Goal: Information Seeking & Learning: Learn about a topic

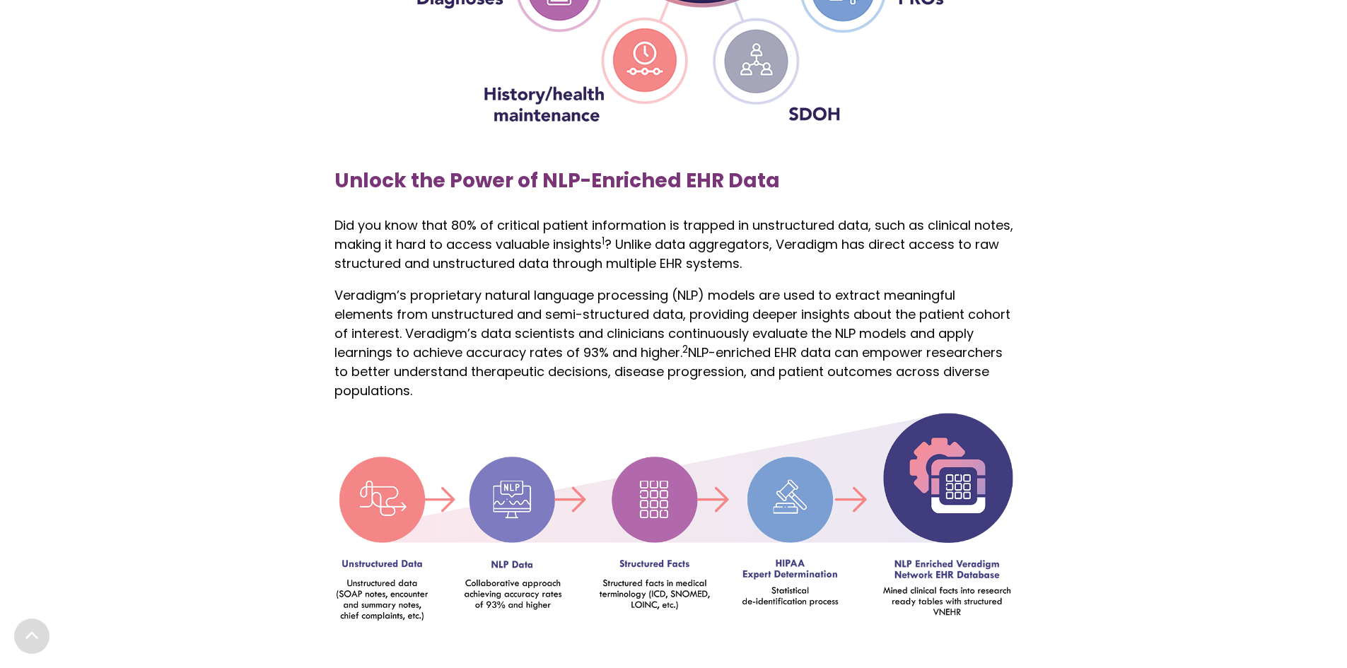
scroll to position [1768, 0]
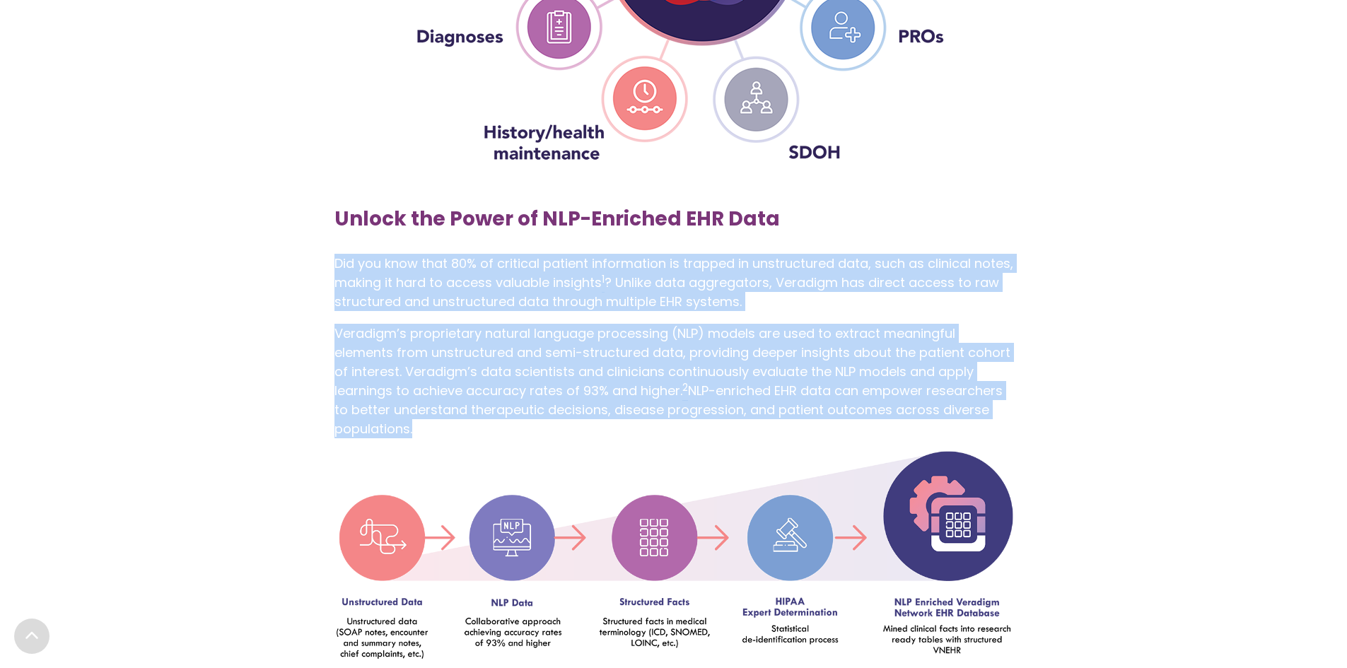
drag, startPoint x: 338, startPoint y: 235, endPoint x: 777, endPoint y: 423, distance: 477.6
click at [777, 423] on div "Unlock the Power of NLP-Enriched EHR Data Did you know that 80% of critical pat…" at bounding box center [673, 452] width 707 height 528
click at [775, 416] on div "Unlock the Power of NLP-Enriched EHR Data Did you know that 80% of critical pat…" at bounding box center [673, 326] width 679 height 249
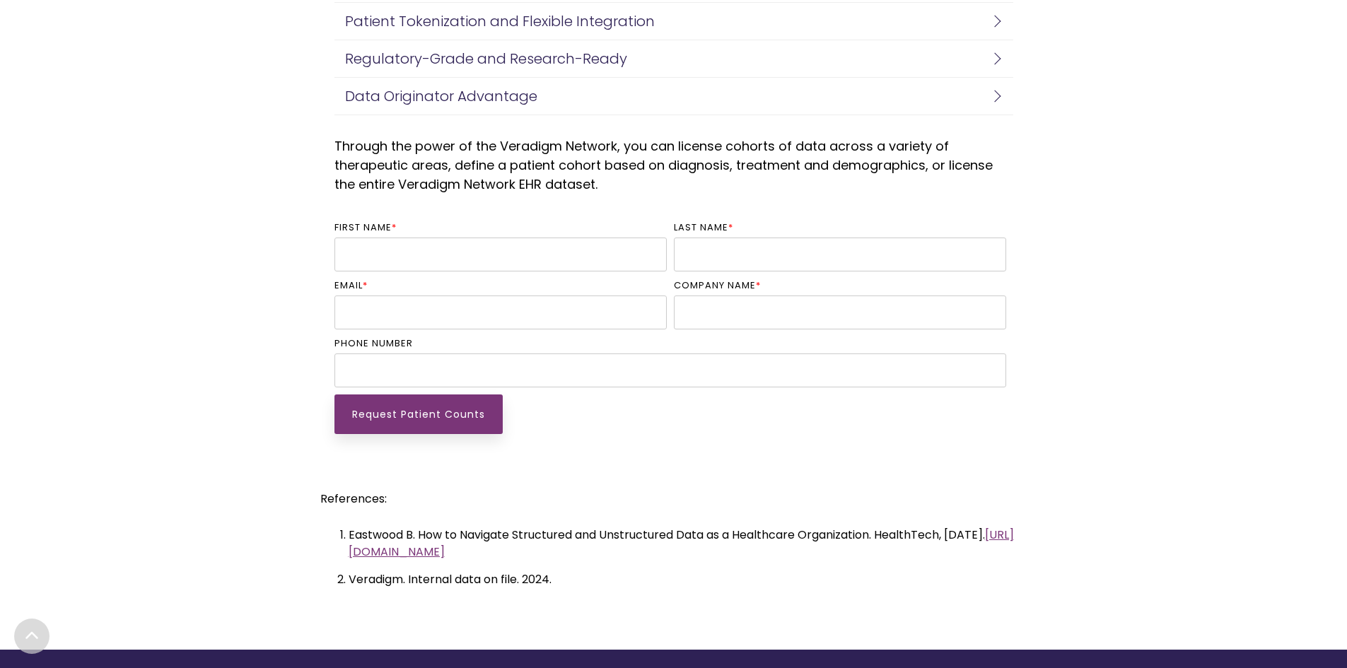
scroll to position [3491, 0]
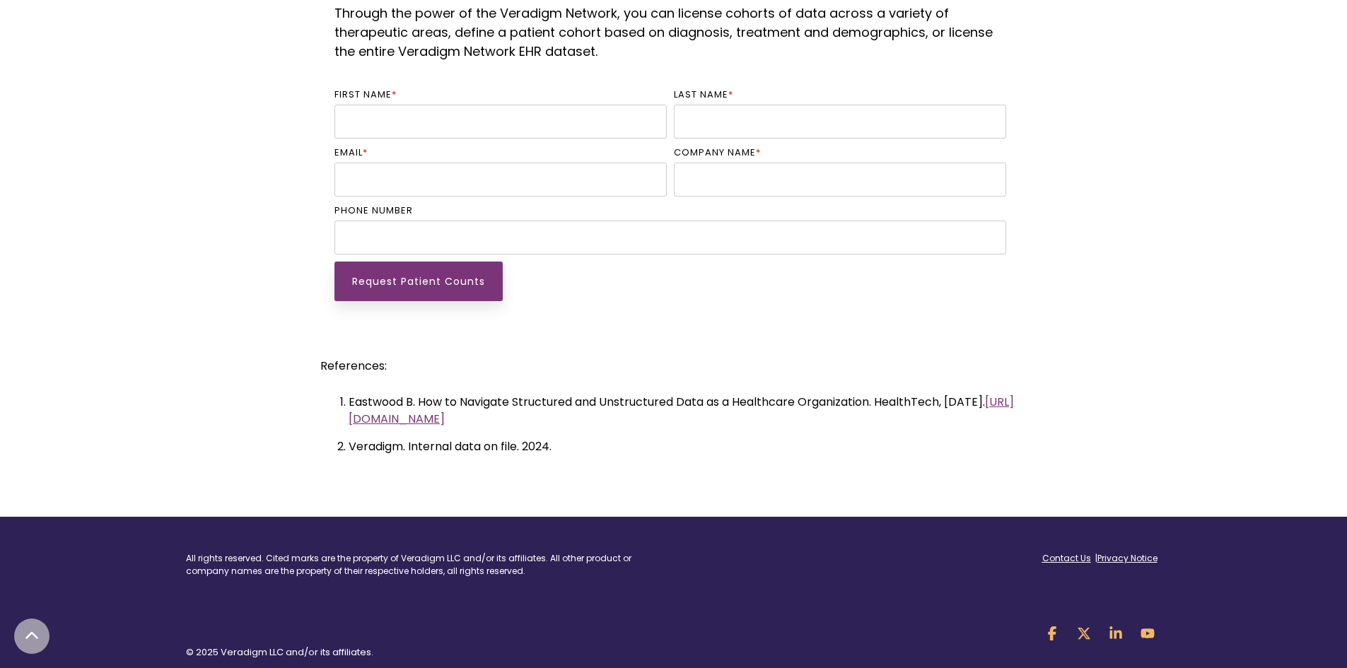
click at [213, 646] on p "© 2025 Veradigm LLC and/or its affiliates." at bounding box center [424, 653] width 477 height 14
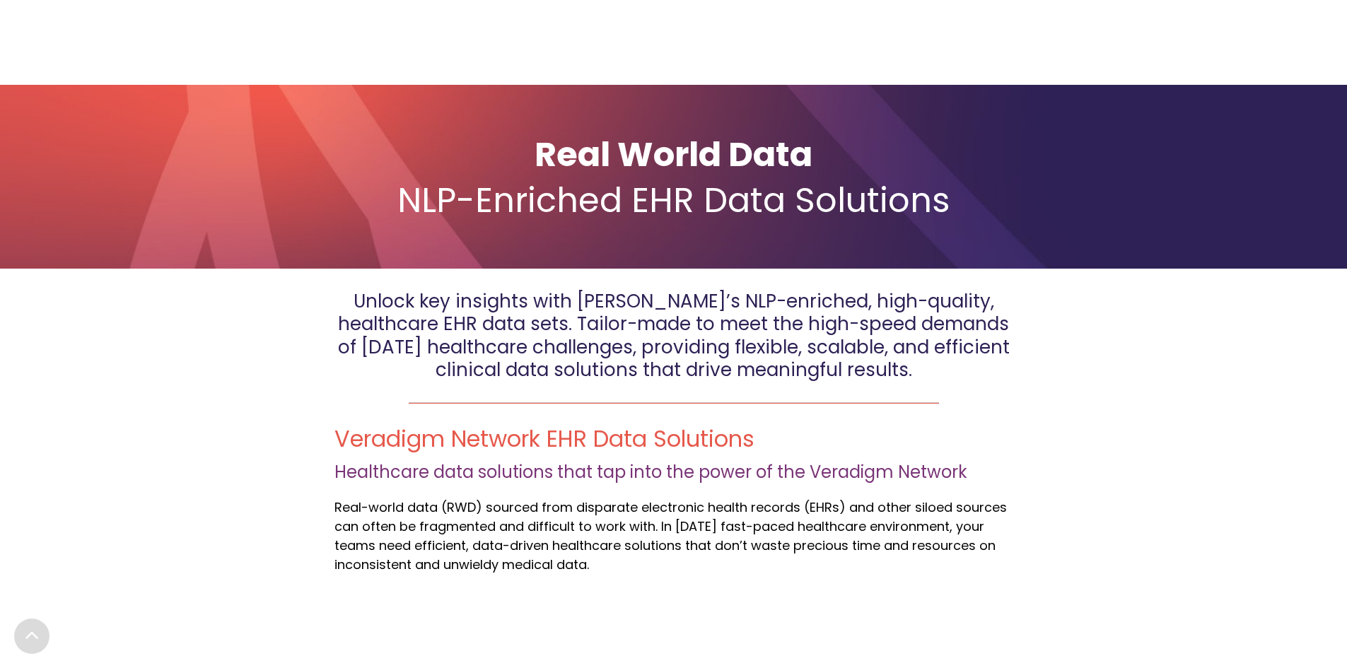
scroll to position [0, 0]
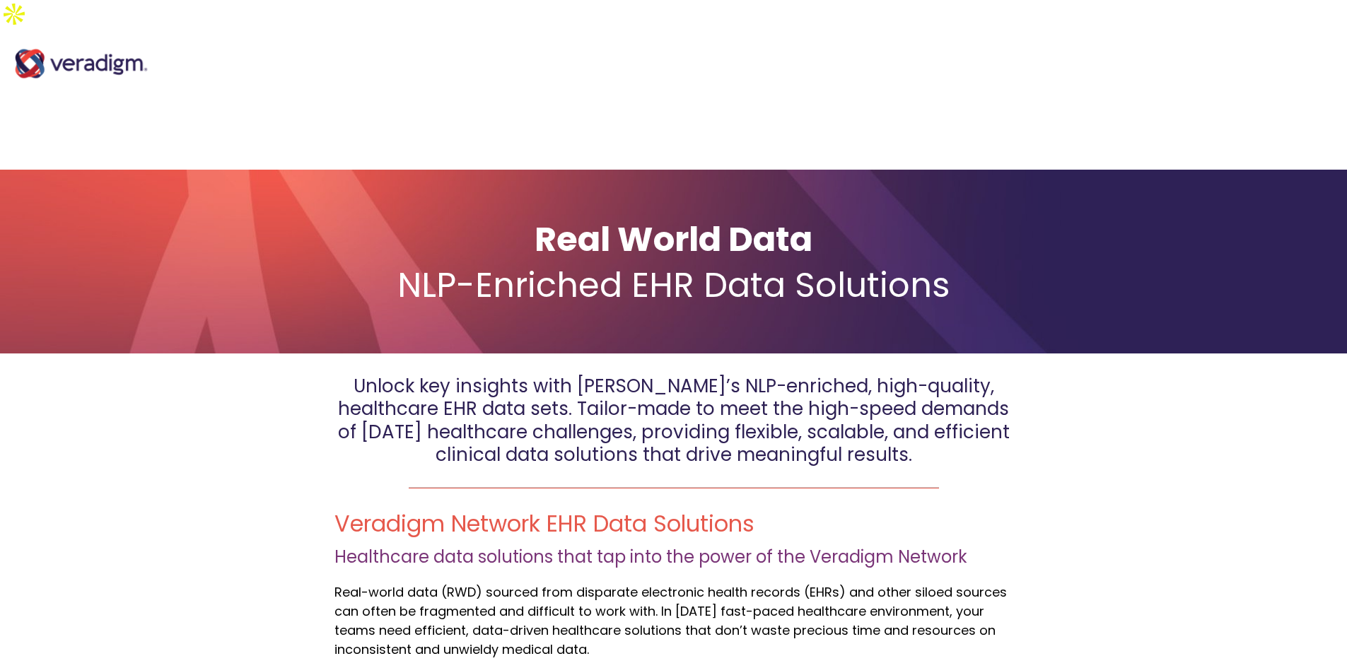
click at [81, 37] on img "Main Navigation" at bounding box center [81, 63] width 141 height 57
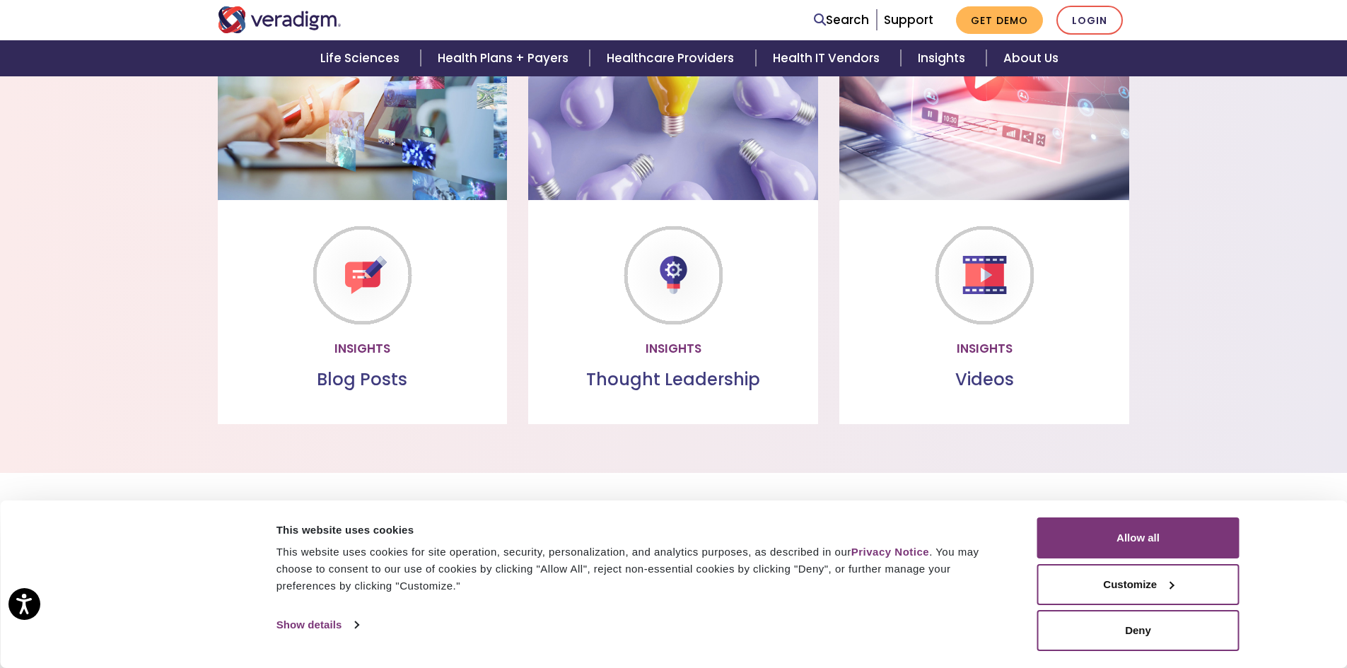
scroll to position [1485, 0]
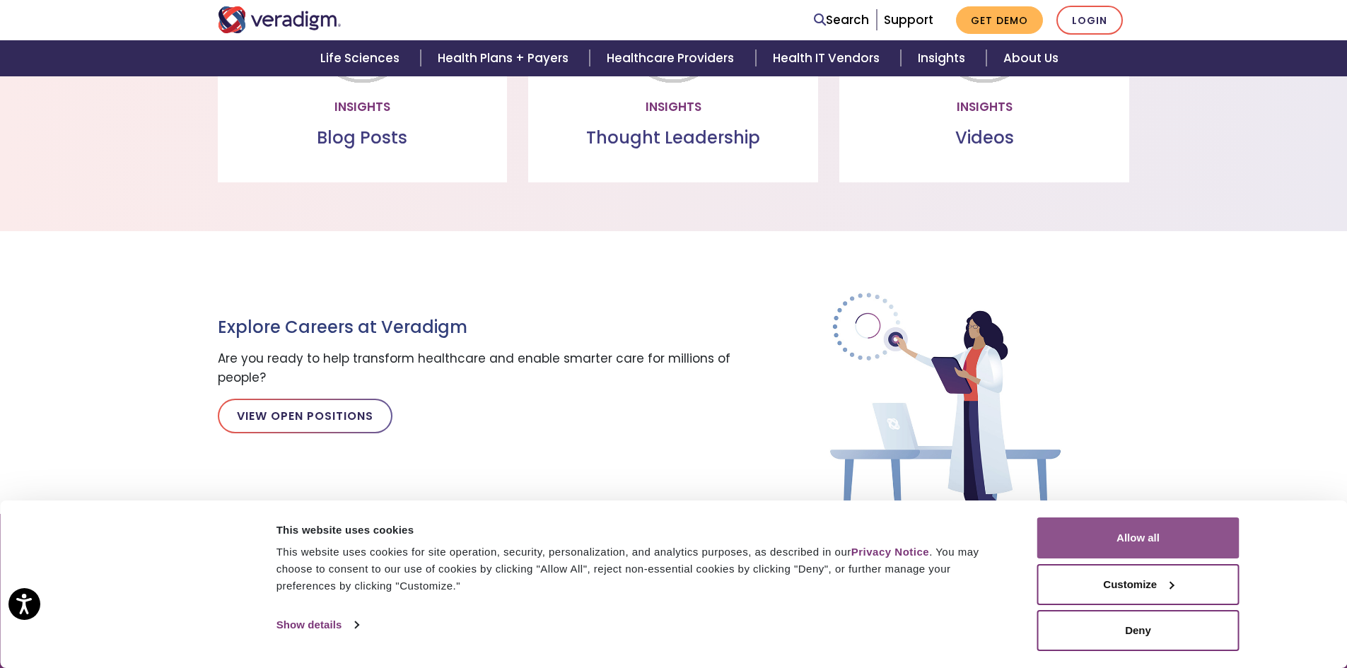
click at [1201, 540] on button "Allow all" at bounding box center [1138, 538] width 202 height 41
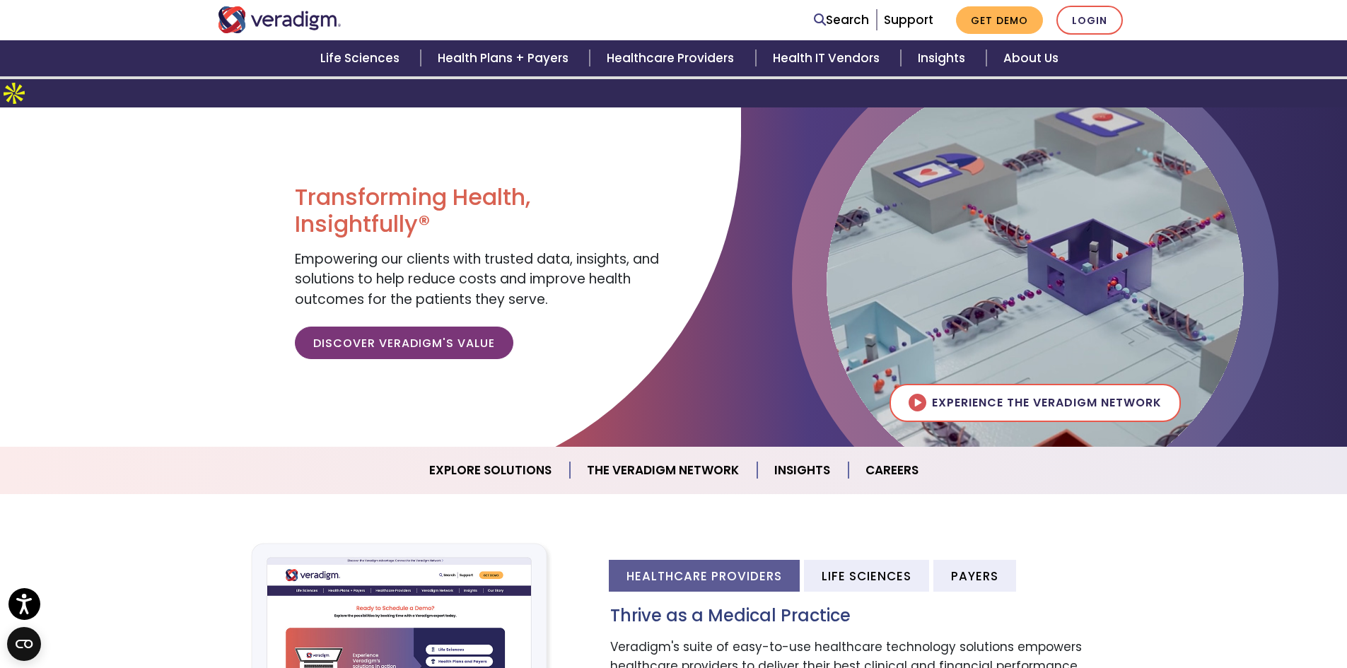
scroll to position [0, 0]
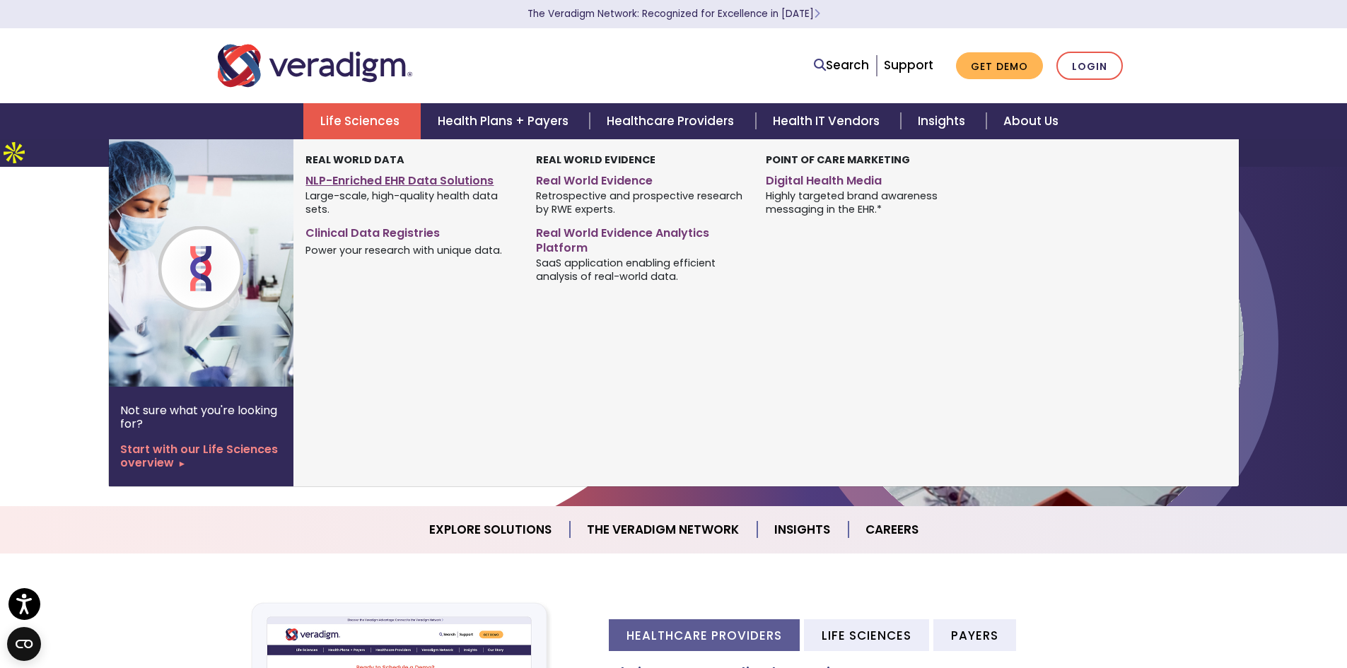
click at [430, 177] on link "NLP-Enriched EHR Data Solutions" at bounding box center [409, 178] width 209 height 21
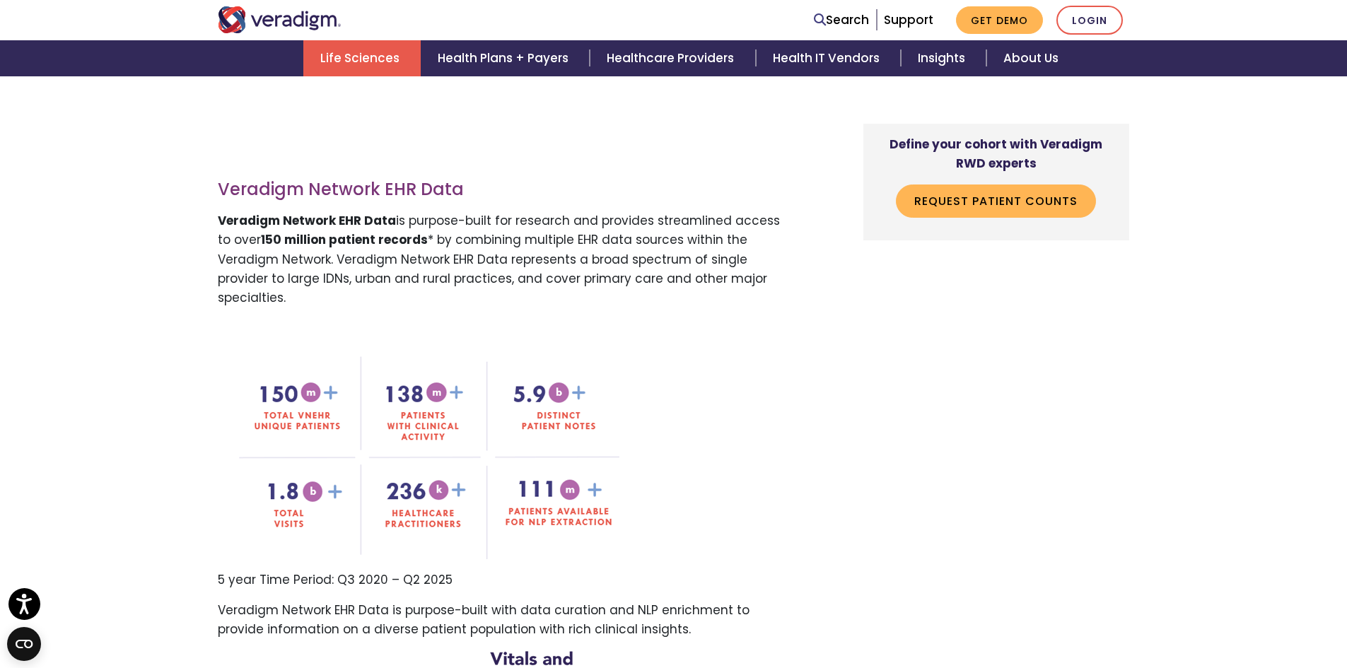
scroll to position [1061, 0]
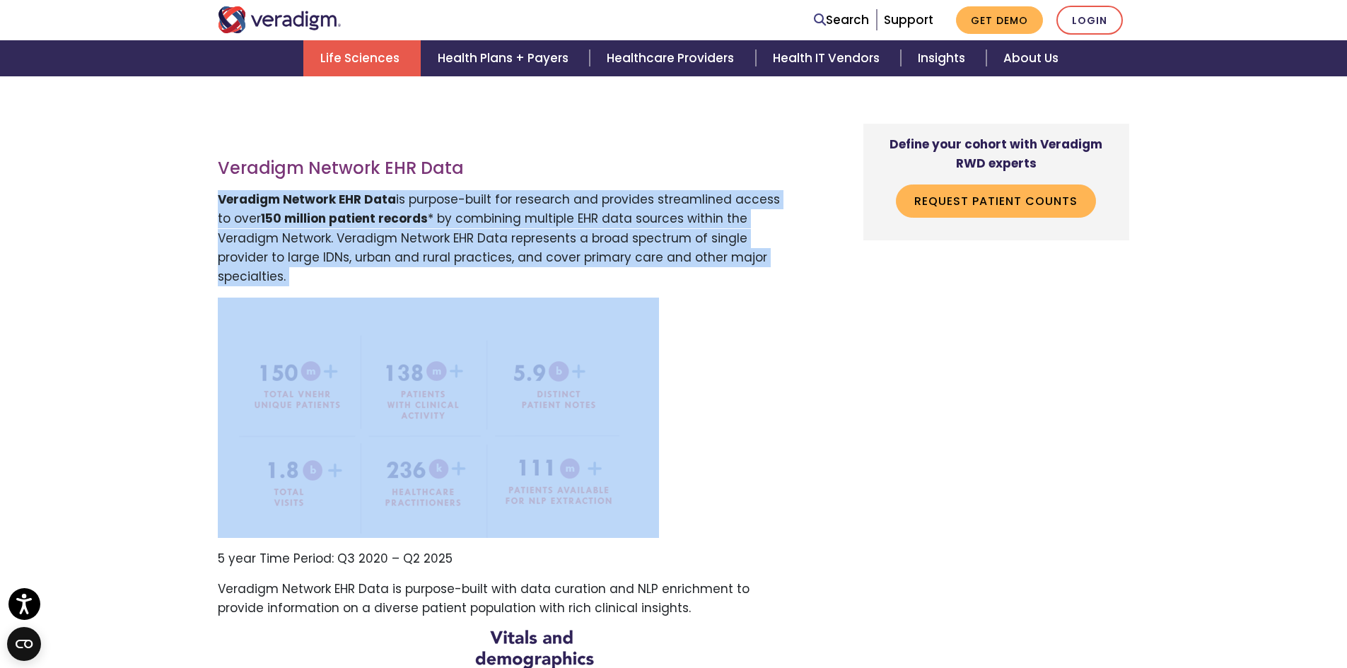
drag, startPoint x: 219, startPoint y: 172, endPoint x: 337, endPoint y: 245, distance: 138.7
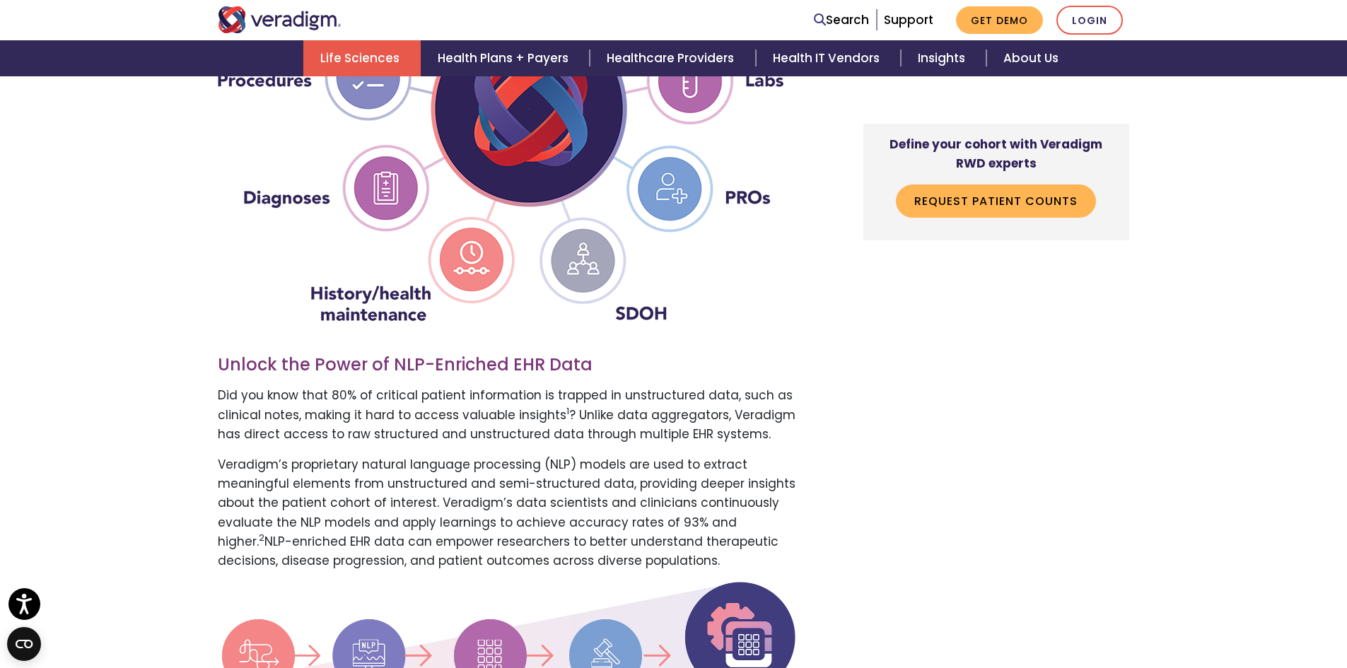
scroll to position [2262, 0]
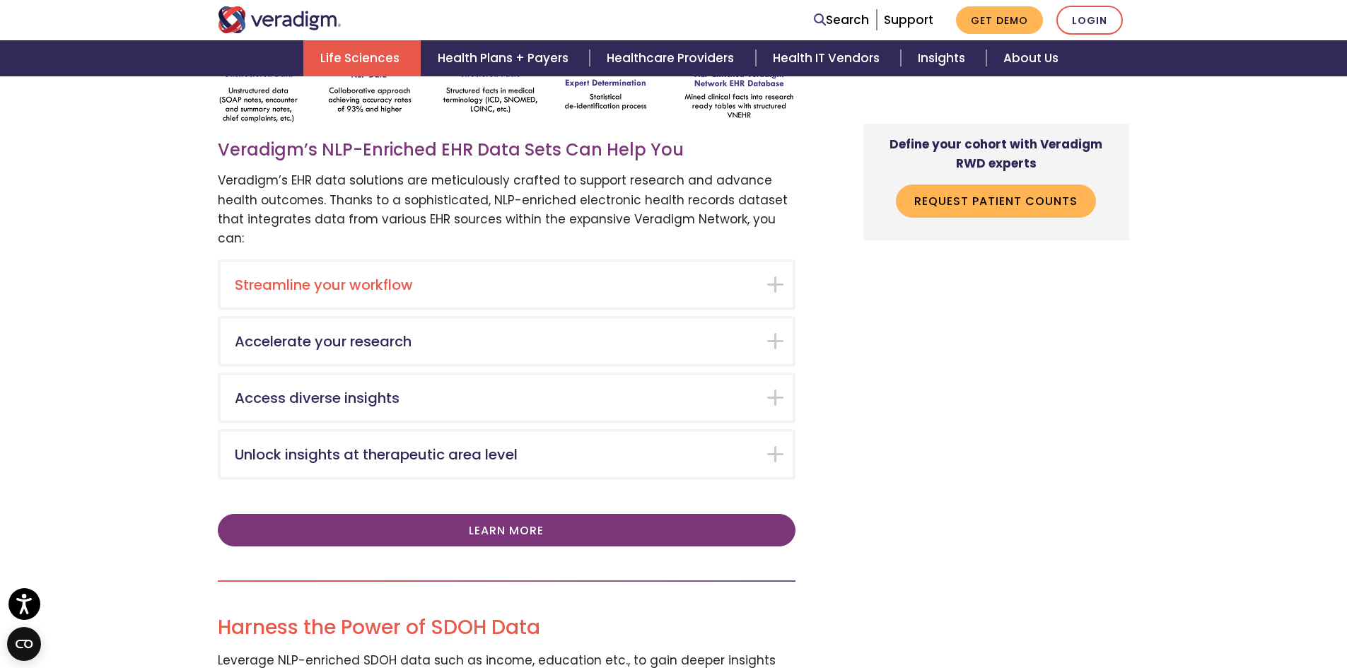
click at [322, 276] on h5 "Streamline your workflow" at bounding box center [496, 284] width 522 height 17
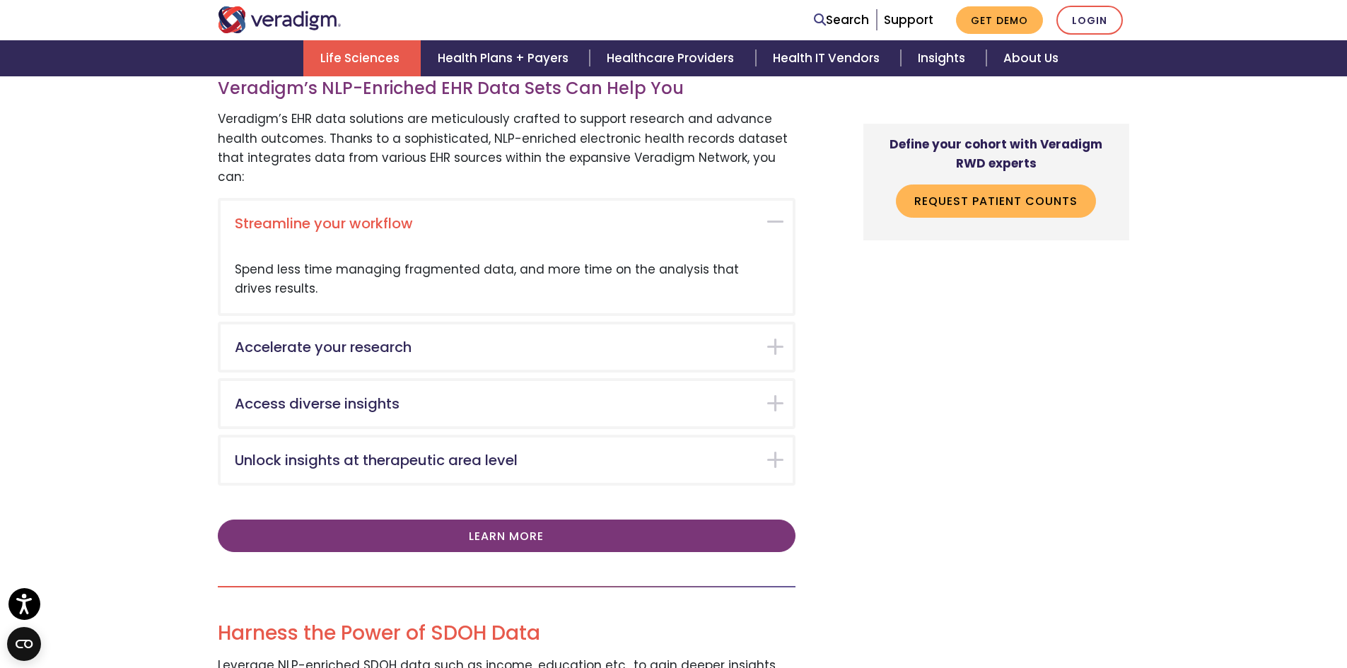
click at [322, 246] on div "Spend less time managing fragmented data, and more time on the analysis that dr…" at bounding box center [507, 279] width 572 height 66
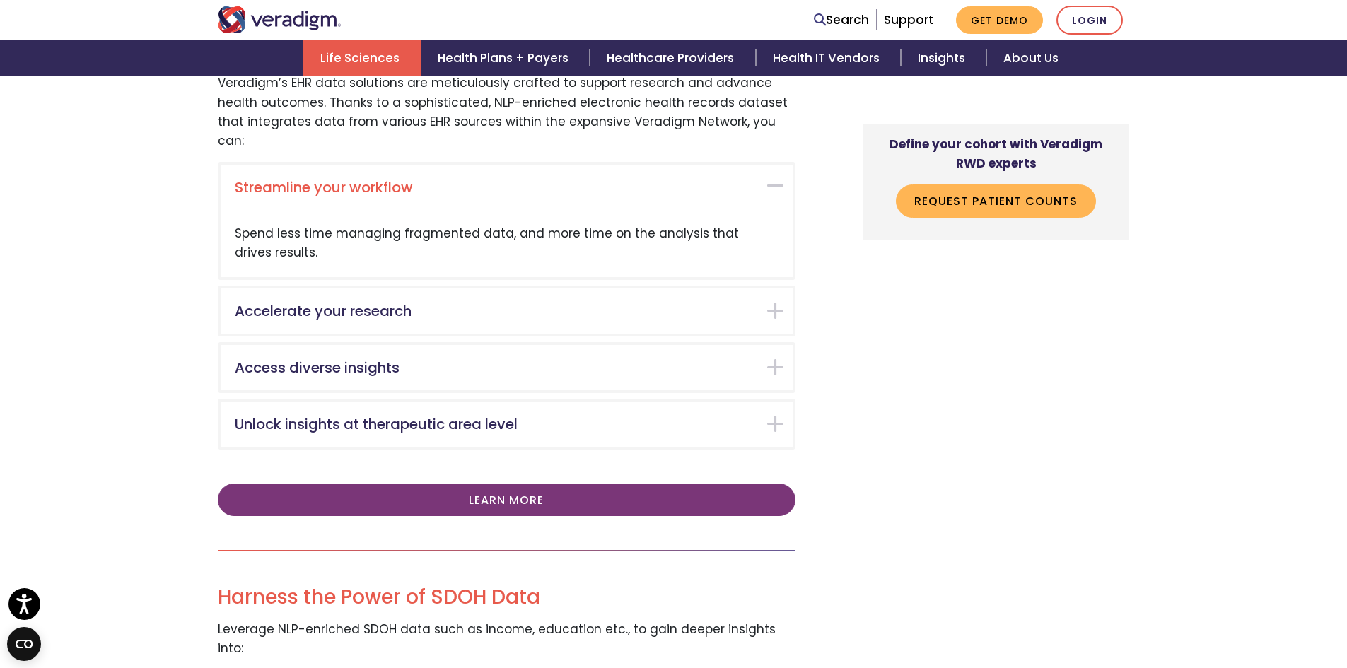
scroll to position [2587, 0]
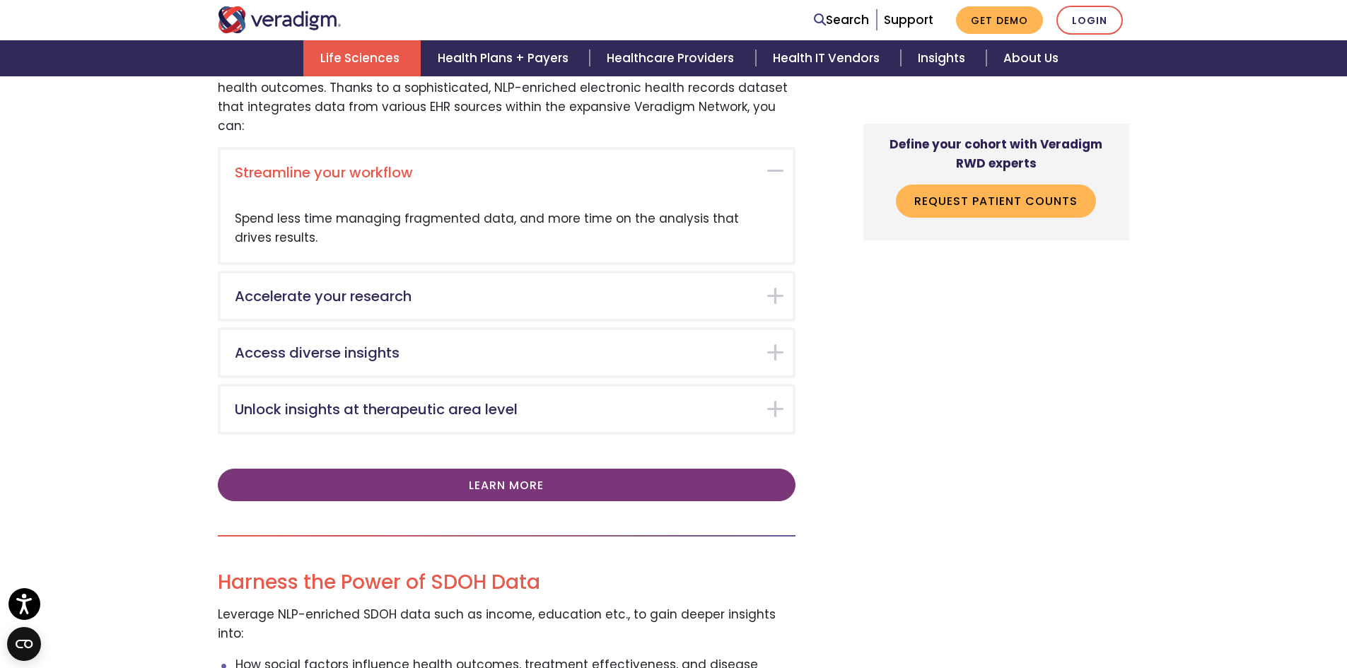
click at [300, 150] on div "Streamline your workflow" at bounding box center [507, 172] width 572 height 45
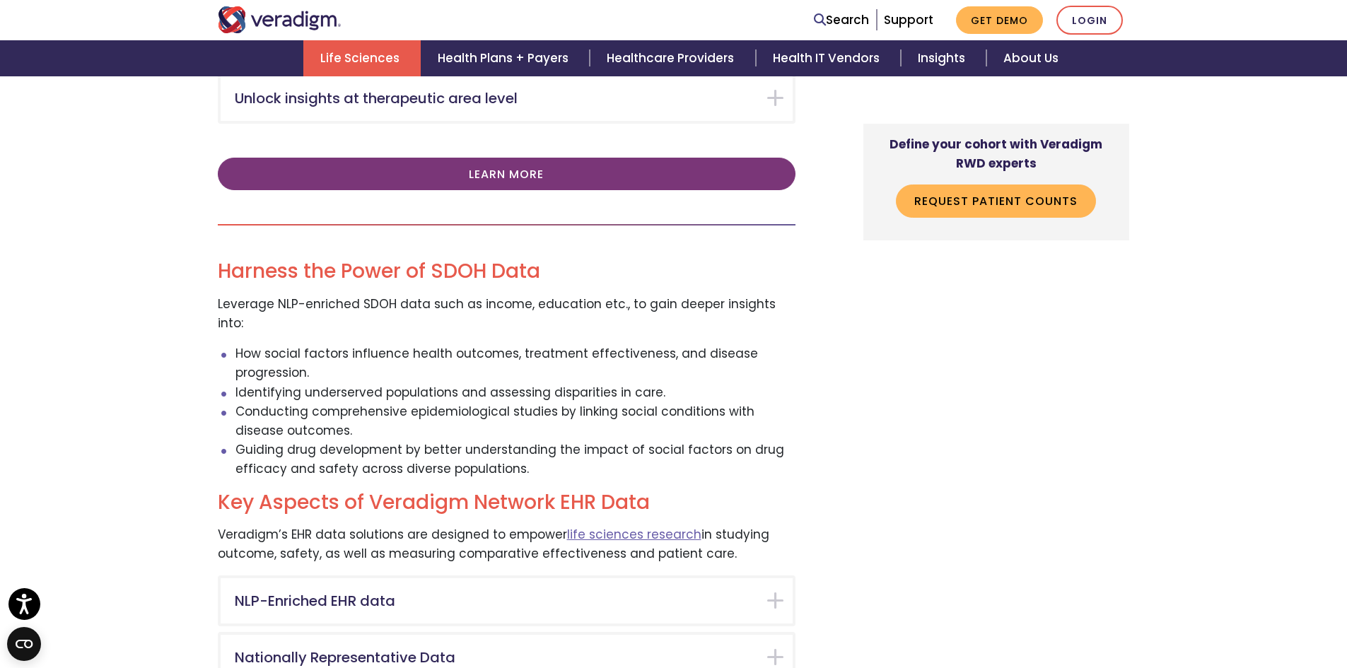
scroll to position [2870, 0]
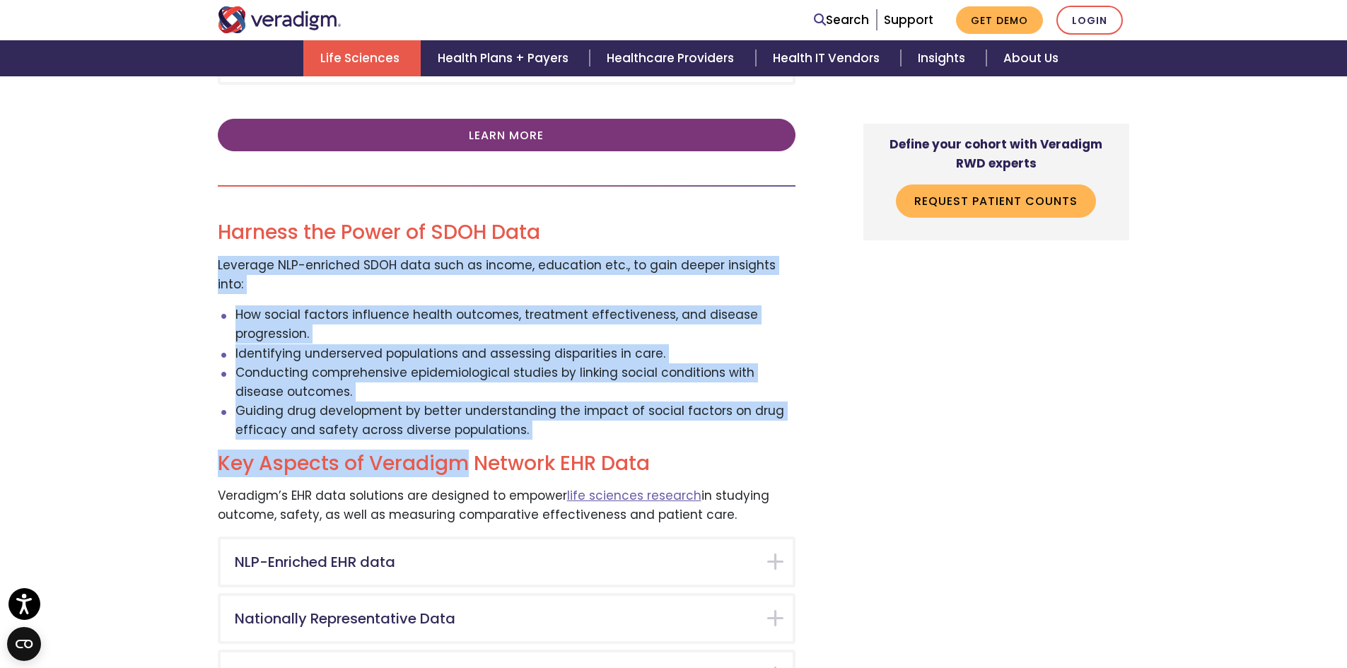
drag, startPoint x: 215, startPoint y: 192, endPoint x: 462, endPoint y: 365, distance: 301.5
click at [462, 452] on h2 "Key Aspects of Veradigm Network EHR Data" at bounding box center [507, 464] width 578 height 24
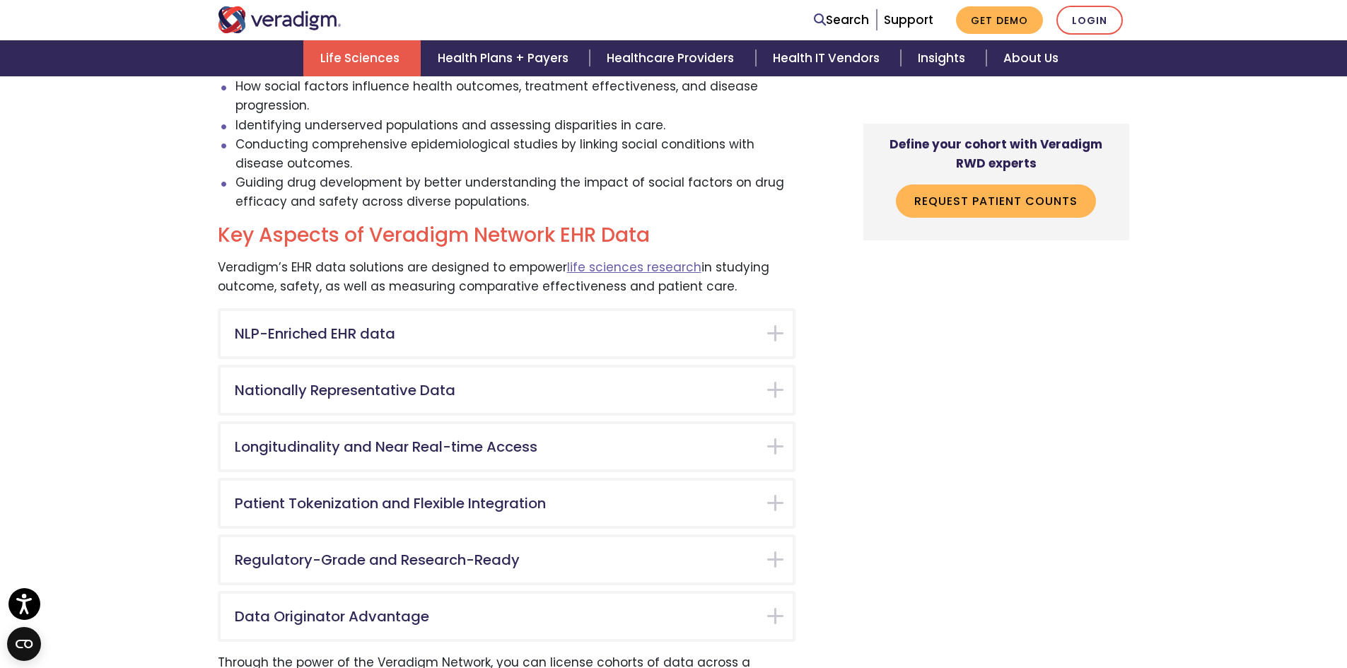
scroll to position [3153, 0]
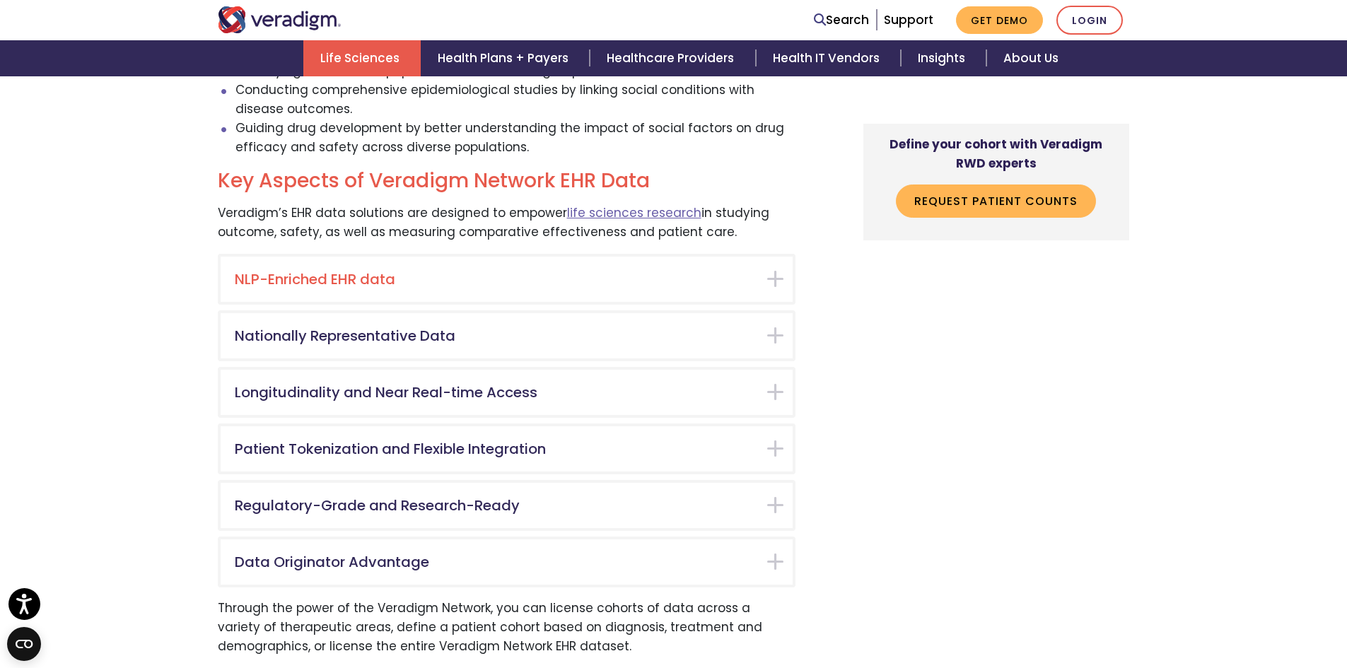
click at [349, 271] on h5 "NLP-Enriched EHR data" at bounding box center [496, 279] width 522 height 17
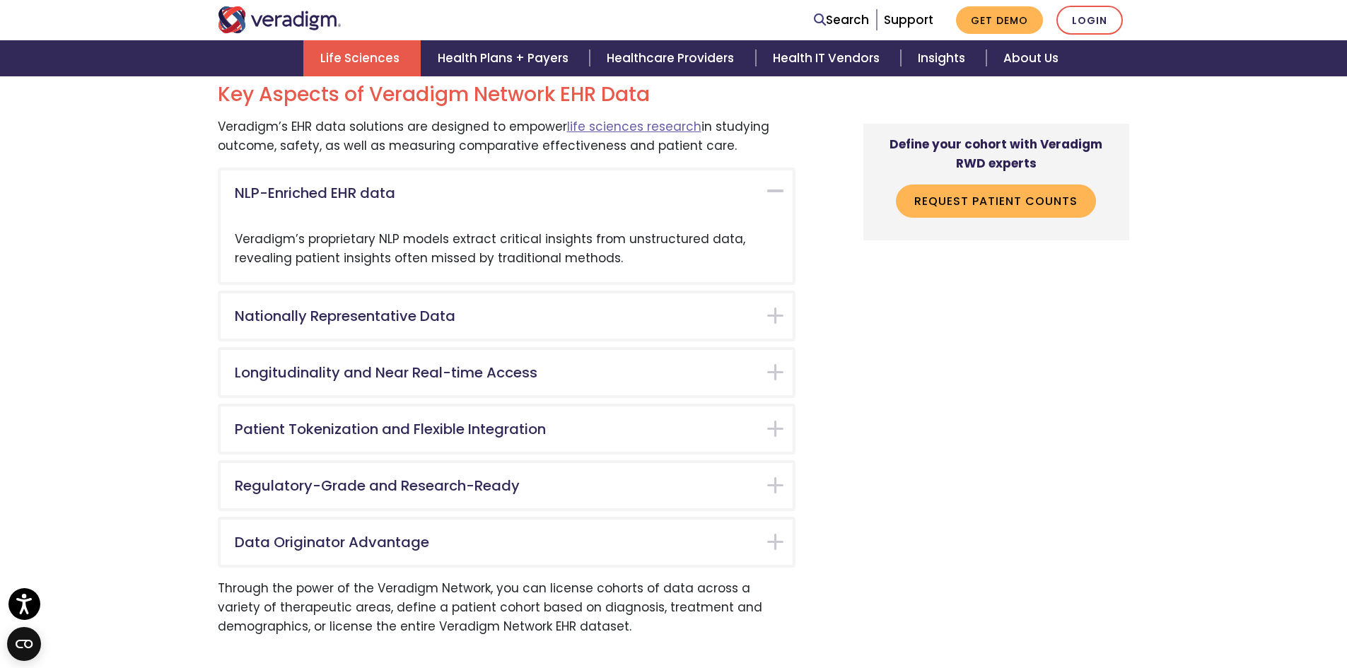
scroll to position [3240, 0]
click at [351, 170] on div "NLP-Enriched EHR data" at bounding box center [507, 192] width 572 height 45
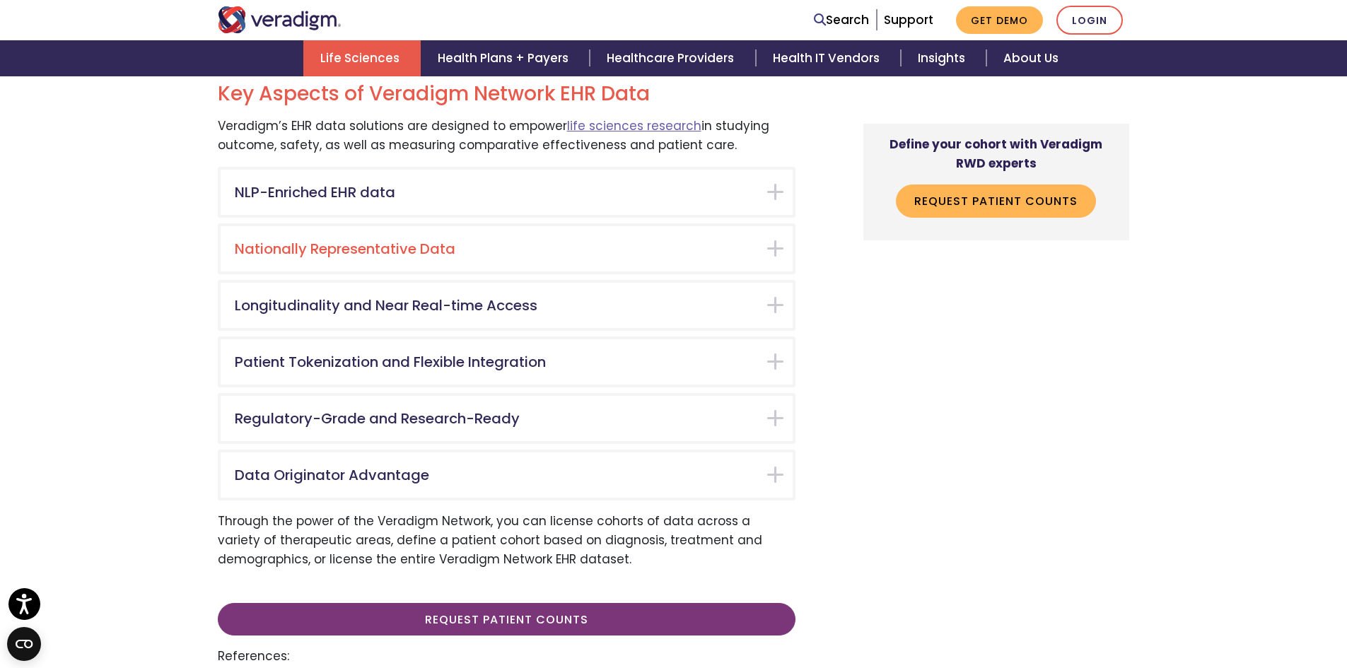
click at [339, 240] on h5 "Nationally Representative Data" at bounding box center [496, 248] width 522 height 17
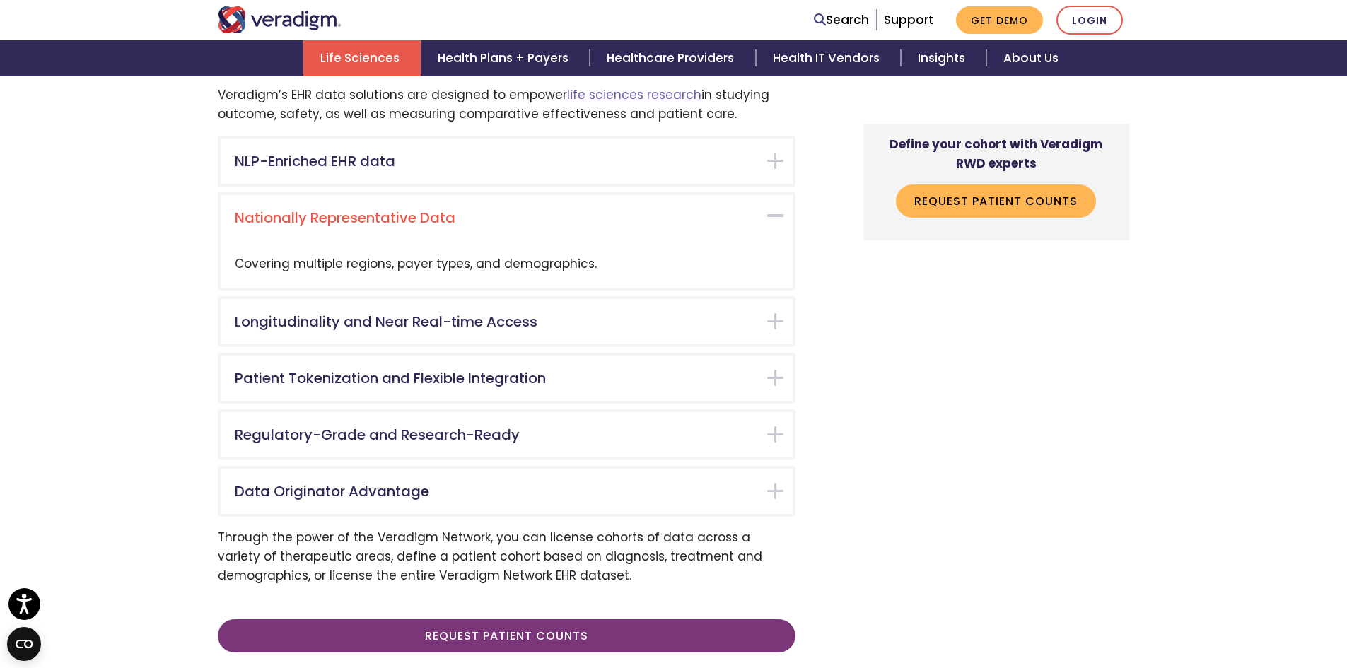
scroll to position [3296, 0]
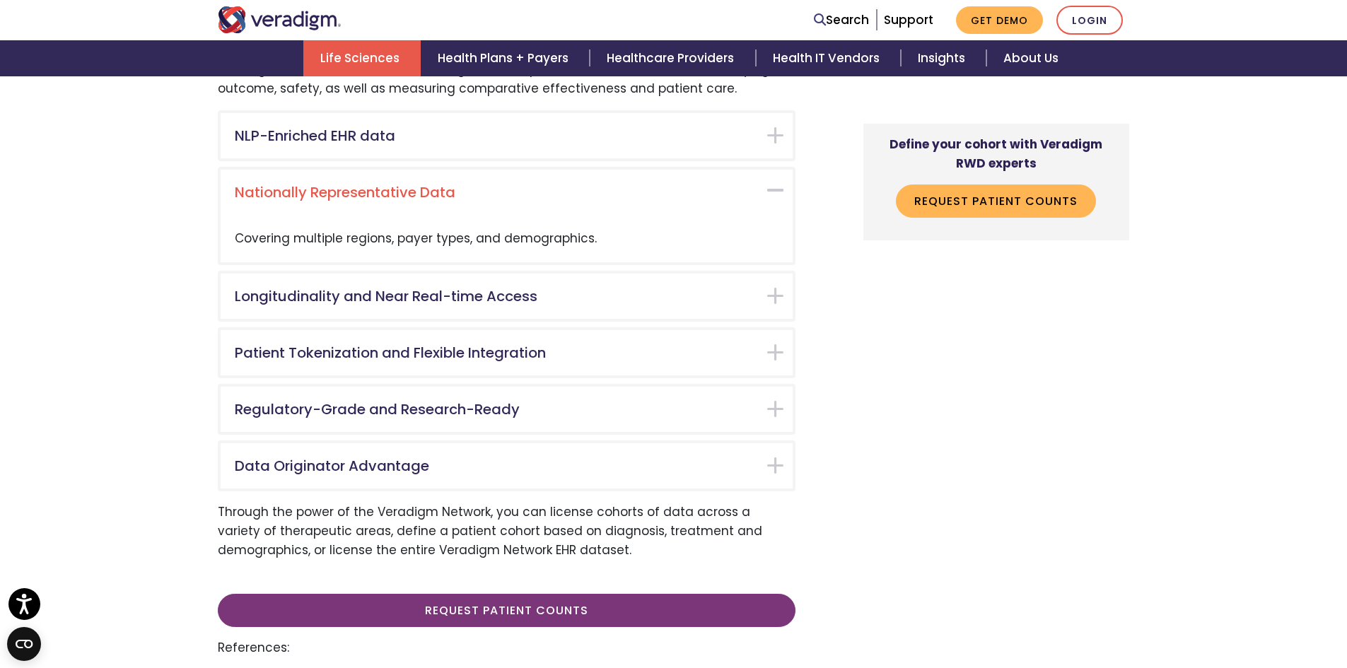
click at [341, 170] on div "Nationally Representative Data" at bounding box center [507, 192] width 572 height 45
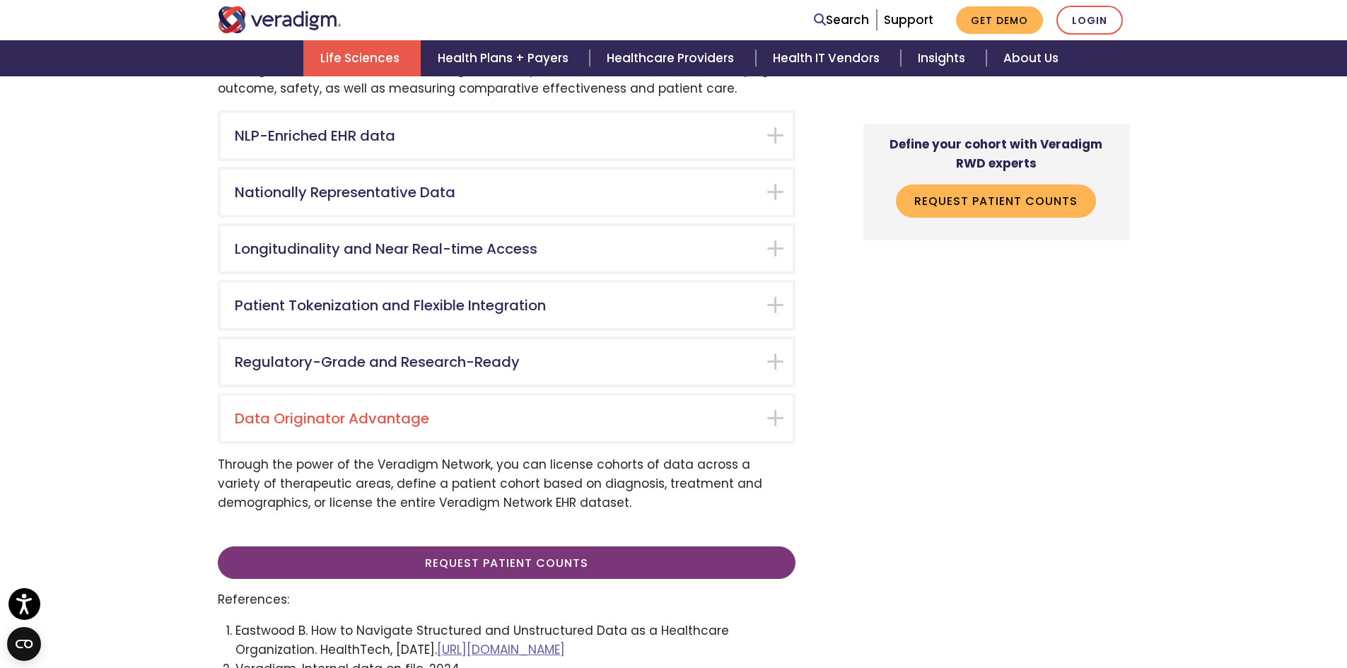
click at [327, 410] on h5 "Data Originator Advantage" at bounding box center [496, 418] width 522 height 17
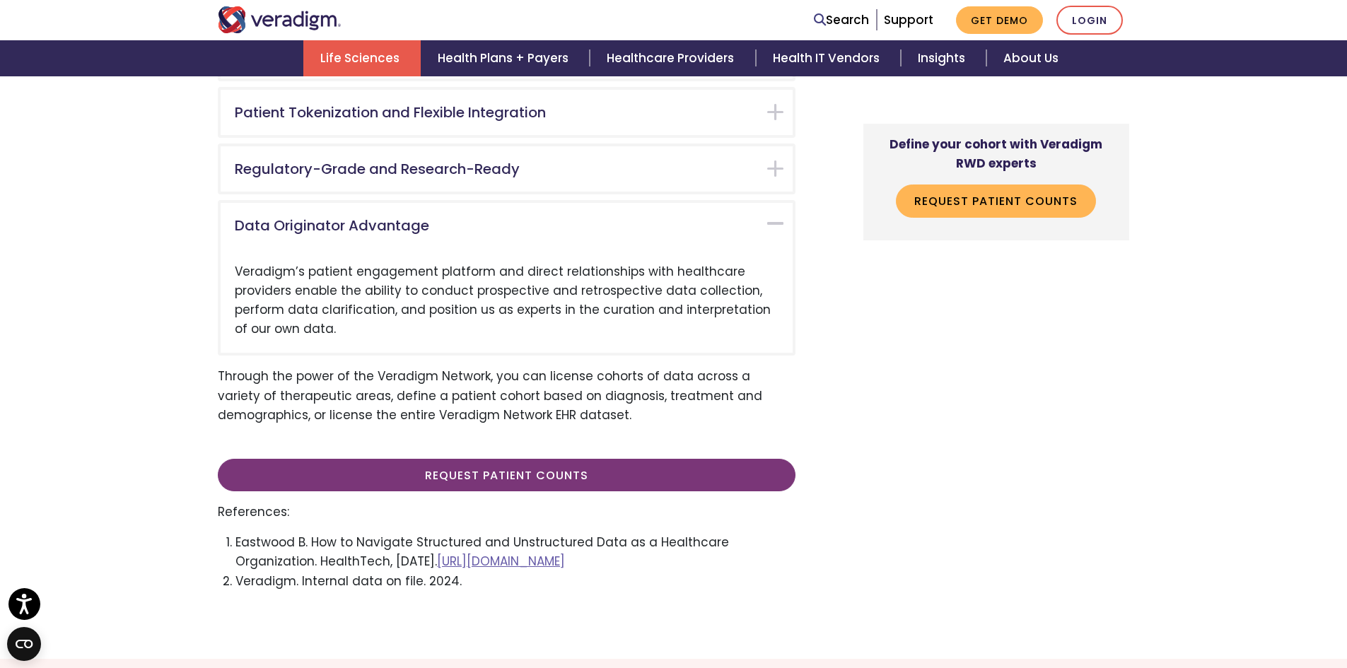
scroll to position [3522, 0]
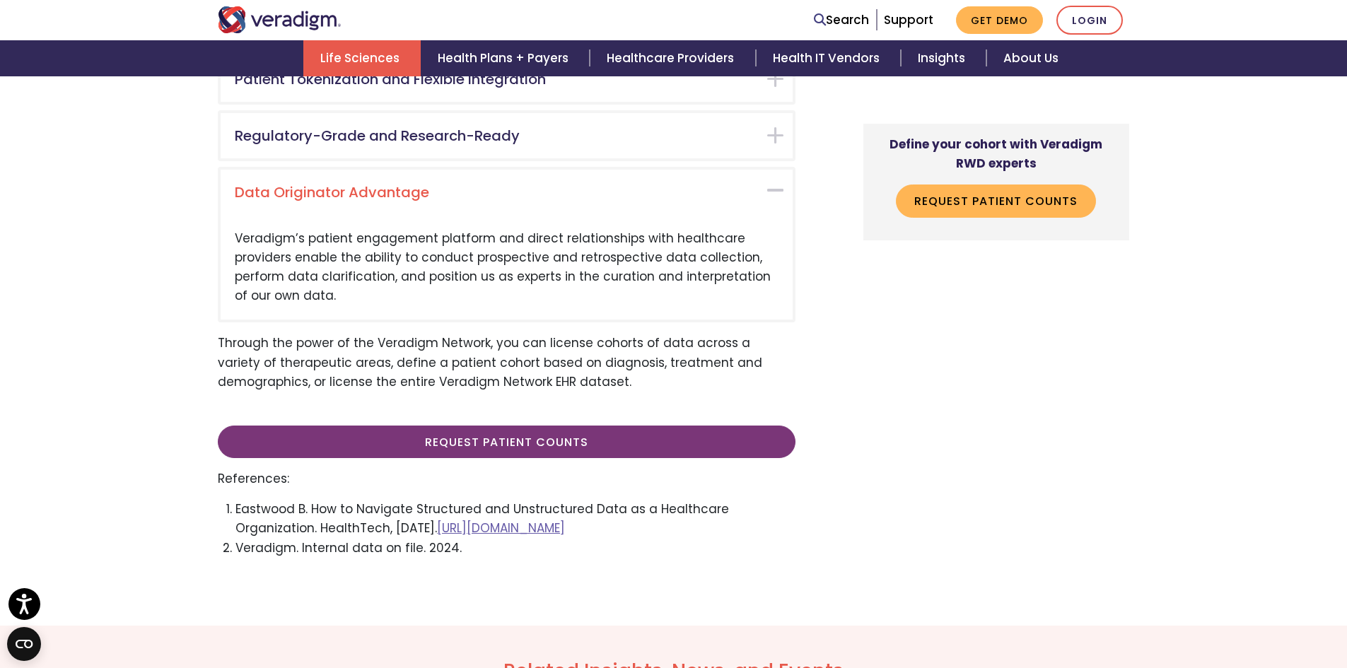
click at [365, 170] on div "Data Originator Advantage" at bounding box center [507, 192] width 572 height 45
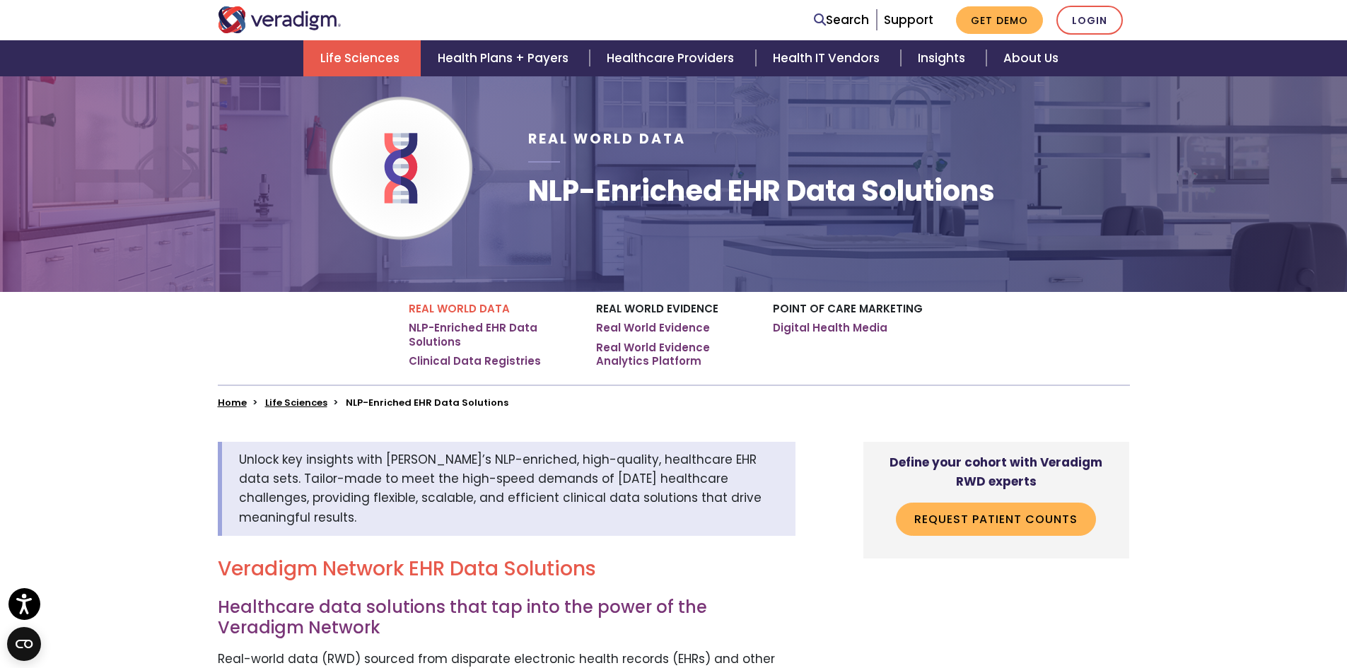
scroll to position [0, 0]
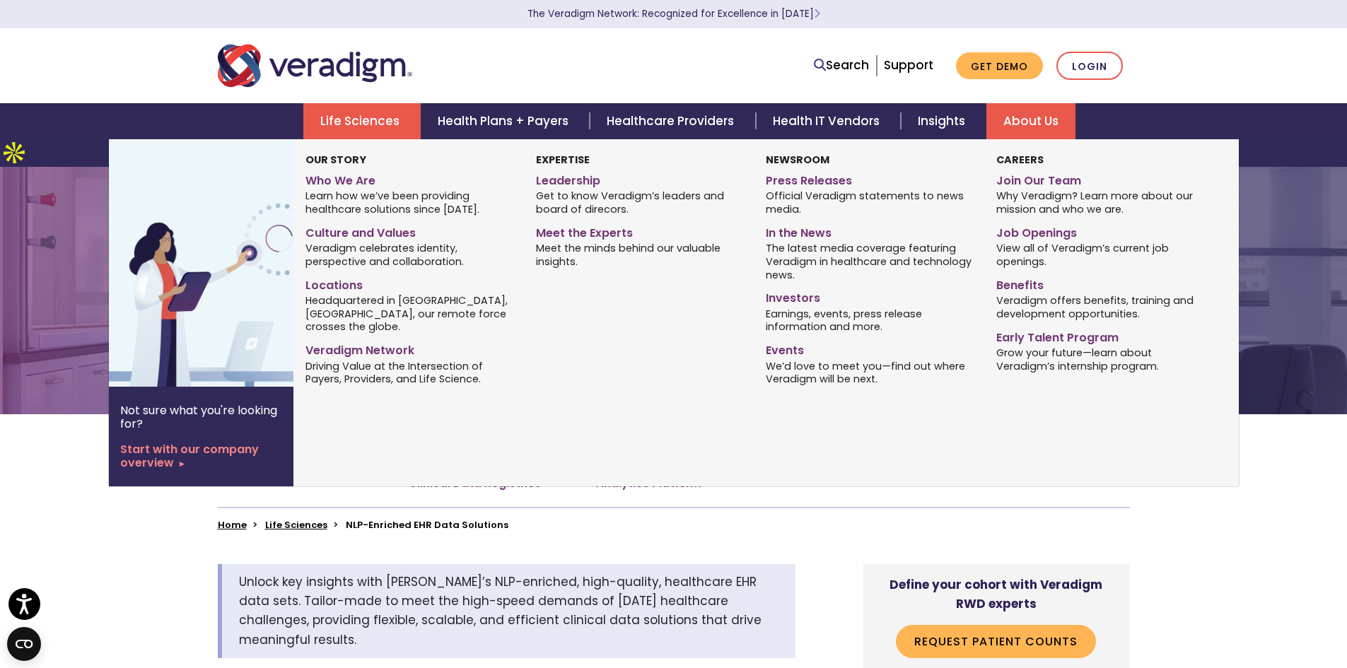
click at [1015, 115] on link "About Us" at bounding box center [1030, 121] width 89 height 36
